Goal: Communication & Community: Answer question/provide support

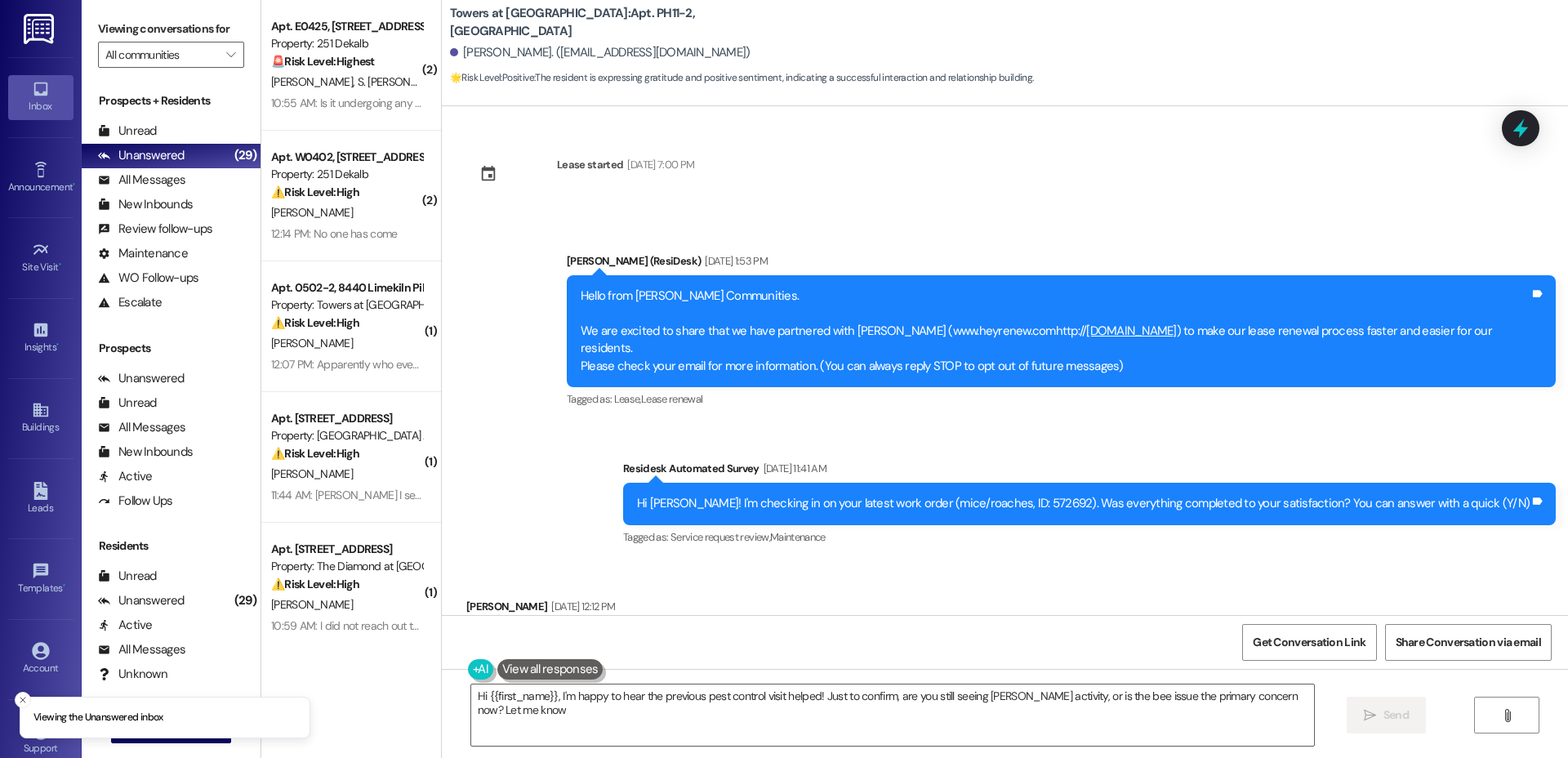
type textarea "Hi {{first_name}}, I'm happy to hear the previous pest control visit helped! Ju…"
